Goal: Information Seeking & Learning: Learn about a topic

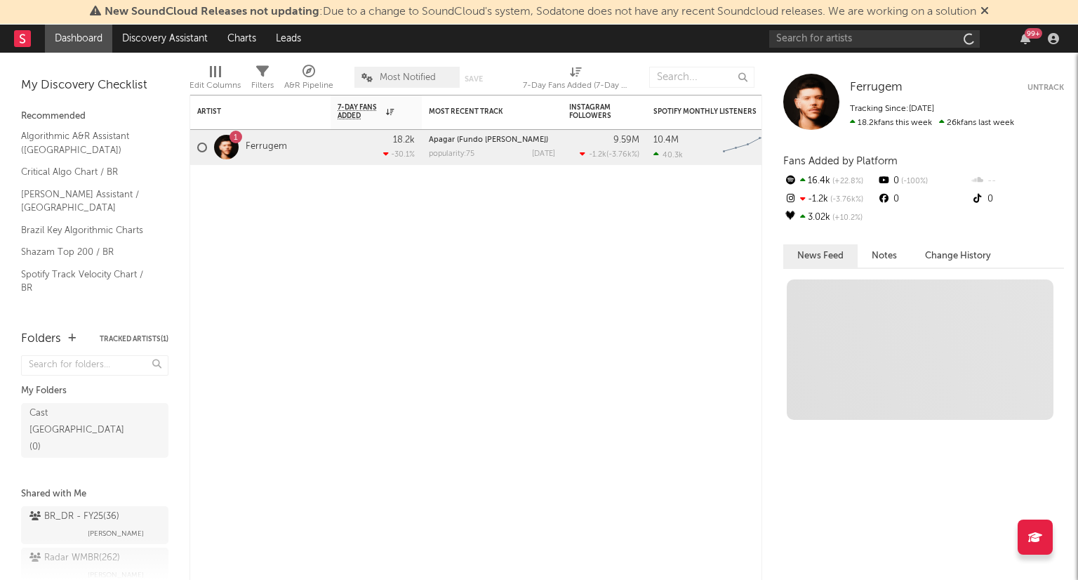
click at [989, 11] on icon at bounding box center [984, 10] width 8 height 11
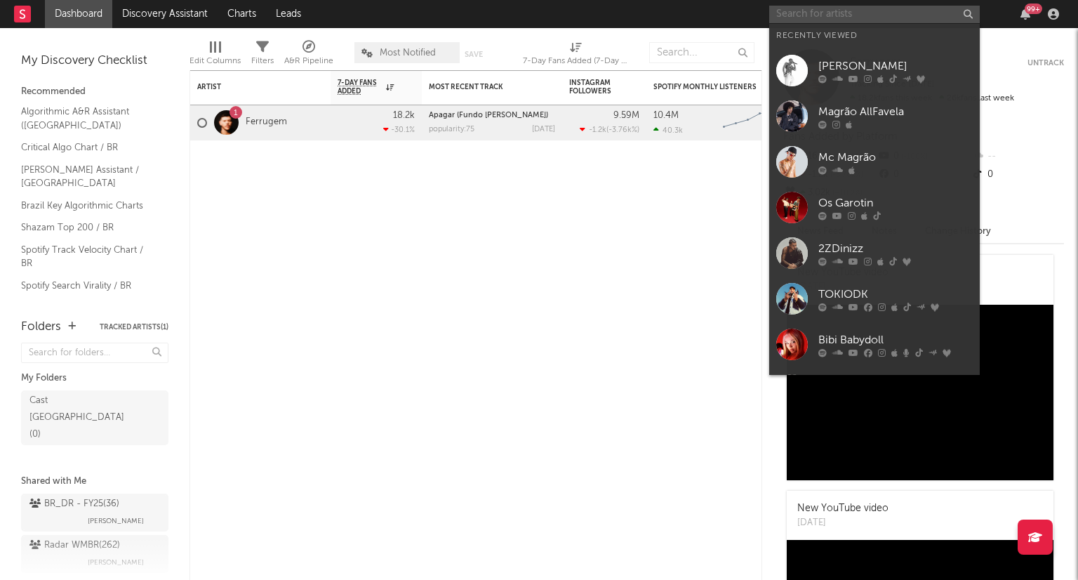
click at [882, 17] on input "text" at bounding box center [874, 15] width 211 height 18
paste input "Oruam"
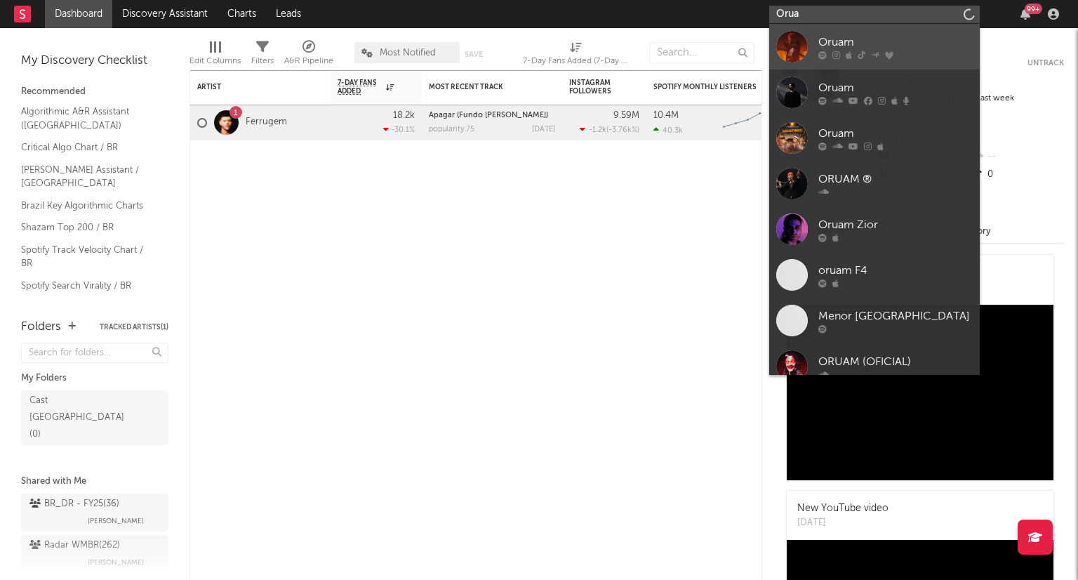
type input "Orua"
click at [832, 60] on link "Oruam" at bounding box center [874, 47] width 211 height 46
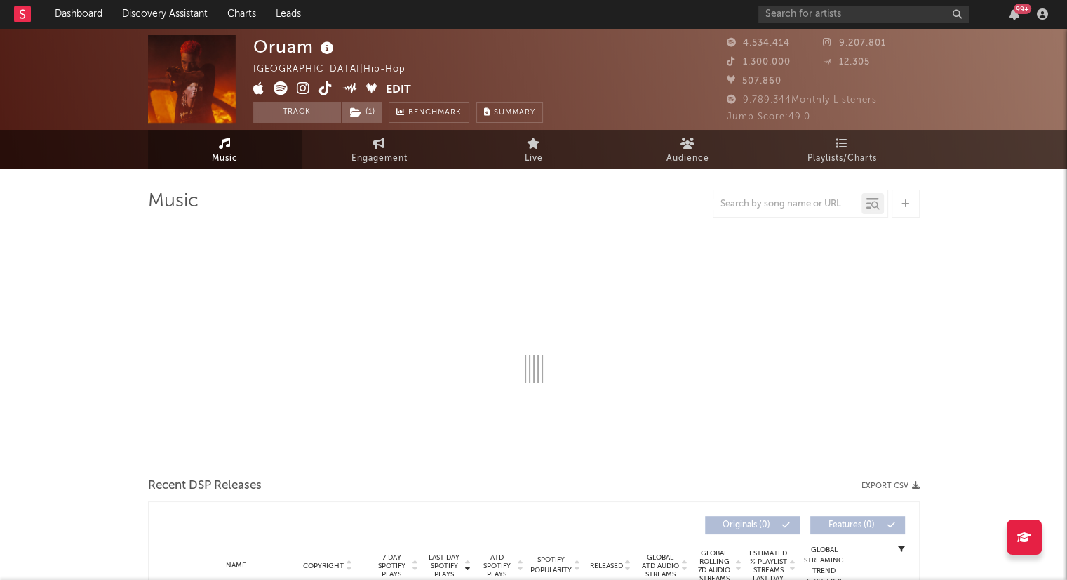
select select "6m"
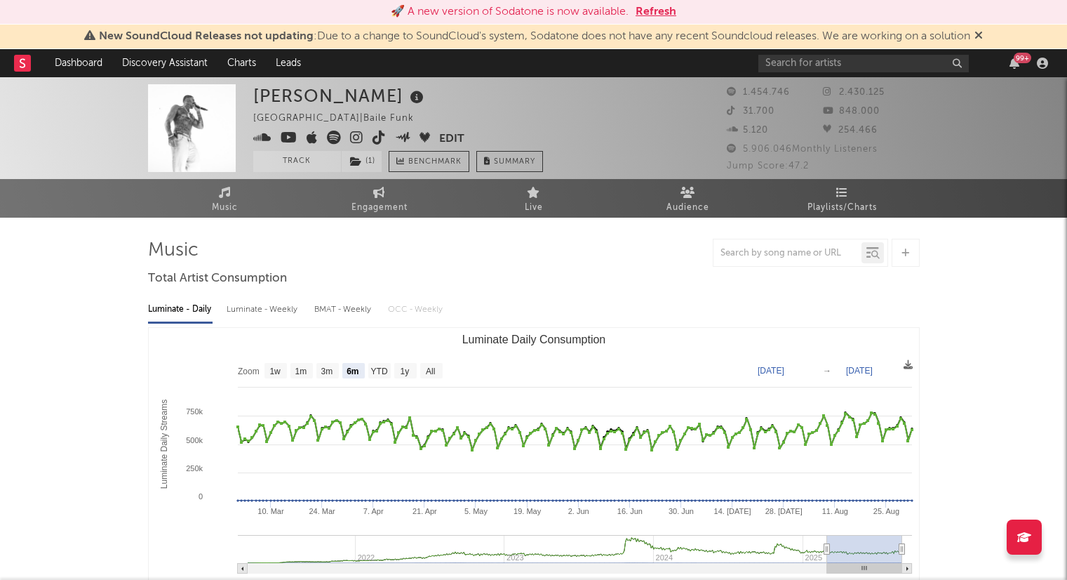
select select "6m"
click at [983, 37] on icon at bounding box center [979, 34] width 8 height 11
